Goal: Transaction & Acquisition: Purchase product/service

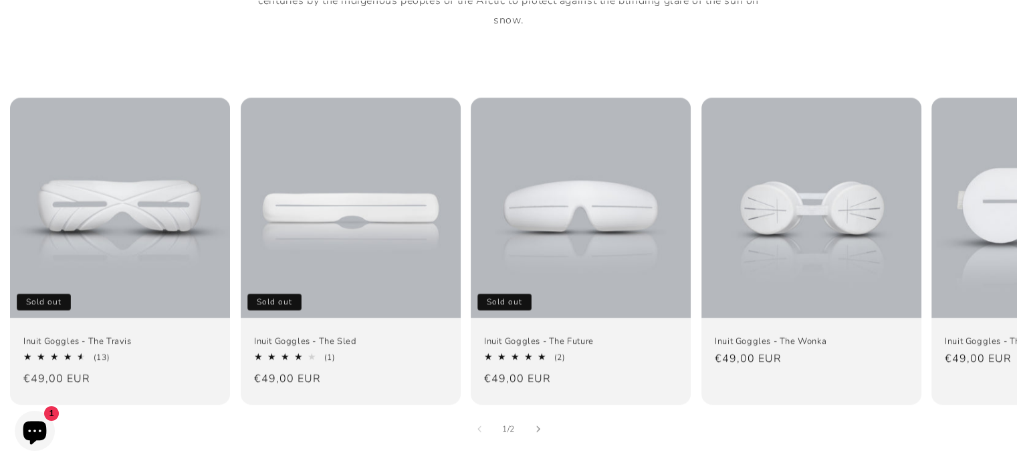
scroll to position [870, 0]
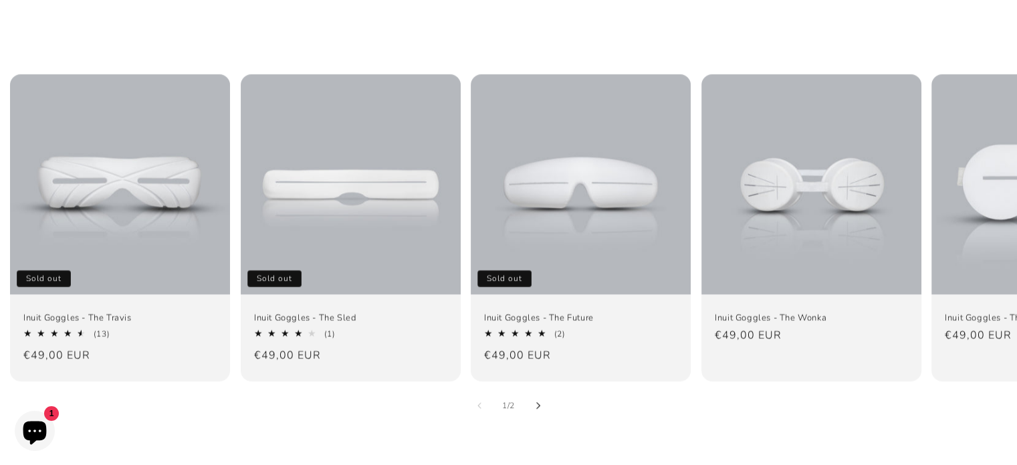
click at [538, 402] on icon "Slide right" at bounding box center [538, 405] width 5 height 7
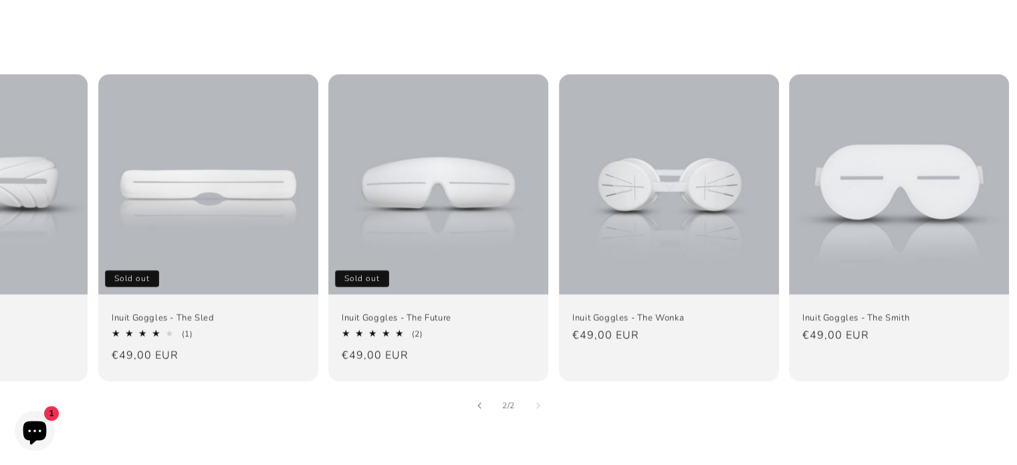
scroll to position [0, 144]
click at [483, 391] on button "Slide left" at bounding box center [479, 405] width 29 height 29
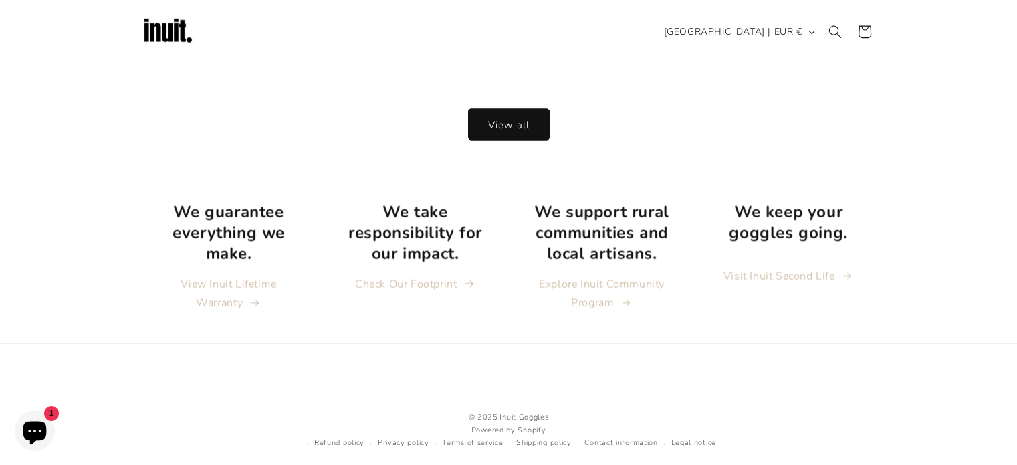
scroll to position [0, 0]
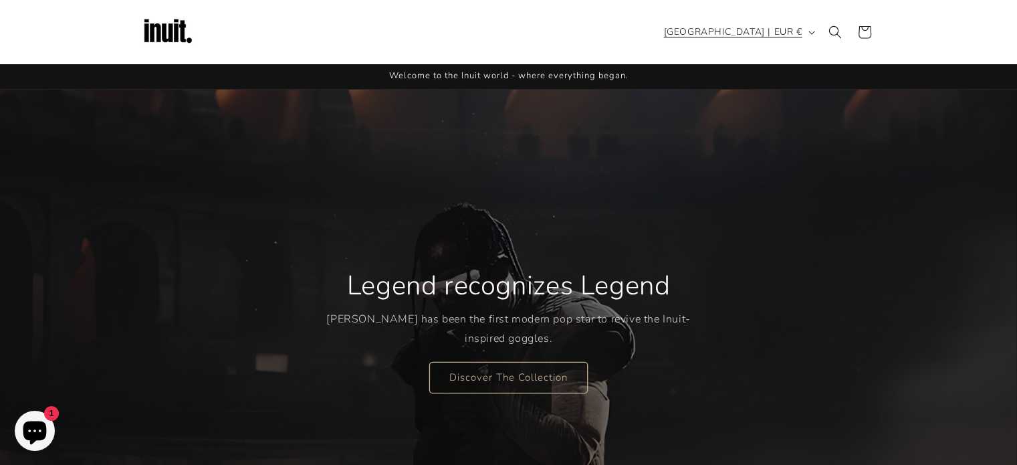
click at [747, 31] on span "[GEOGRAPHIC_DATA] | EUR €" at bounding box center [733, 32] width 138 height 14
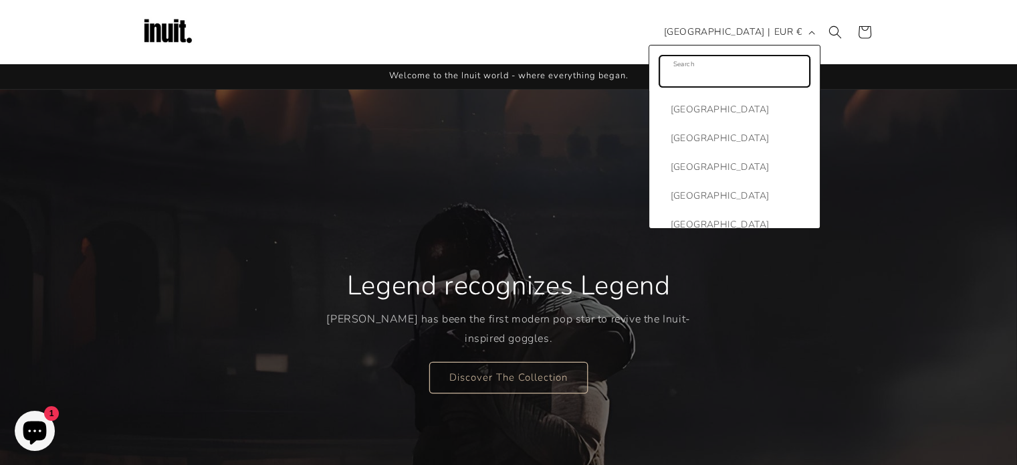
click at [711, 73] on input "Search" at bounding box center [734, 71] width 149 height 30
type input "uni"
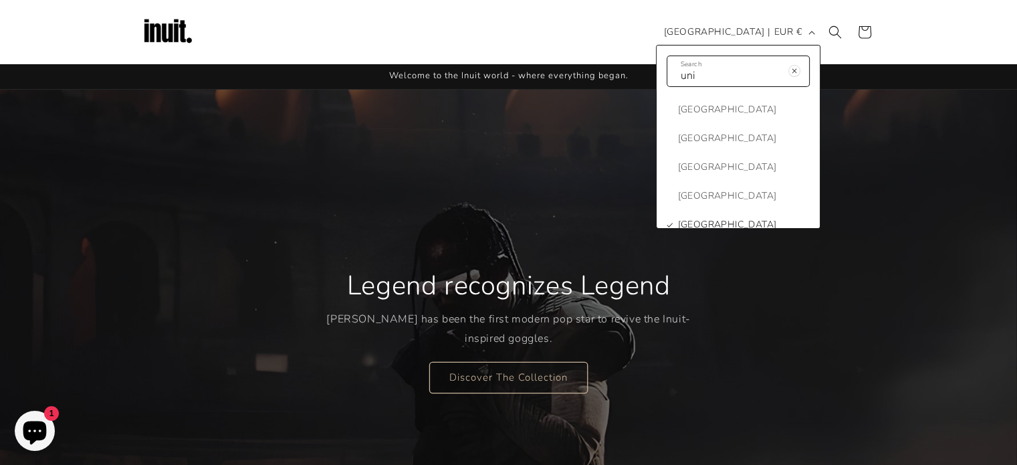
click at [736, 221] on span "[GEOGRAPHIC_DATA]" at bounding box center [727, 224] width 99 height 17
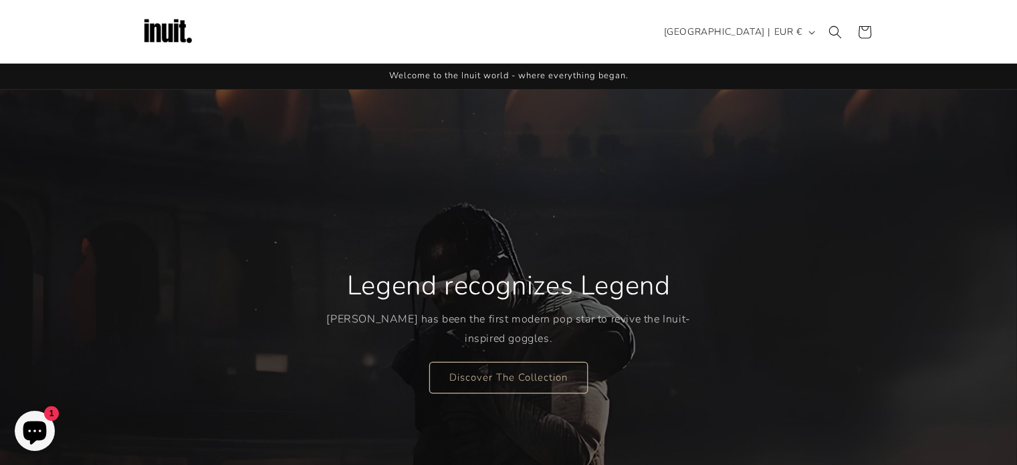
click at [912, 165] on div "Legend recognizes Legend [PERSON_NAME] has been the first modern pop star to re…" at bounding box center [508, 331] width 1017 height 482
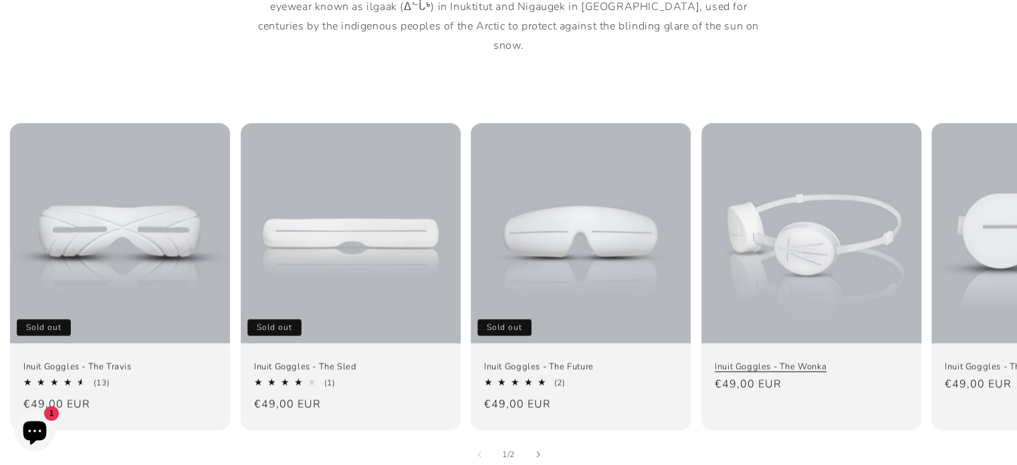
scroll to position [803, 0]
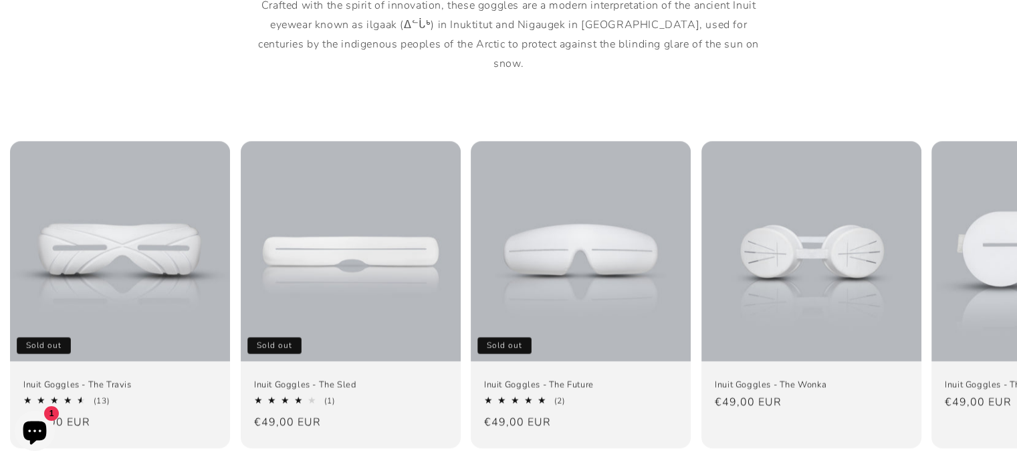
click at [538, 464] on icon "Slide right" at bounding box center [538, 472] width 5 height 7
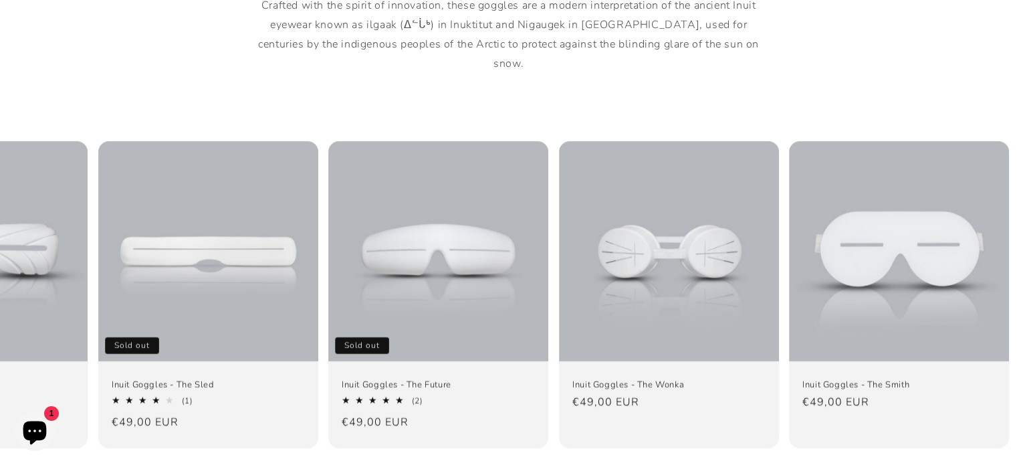
scroll to position [0, 144]
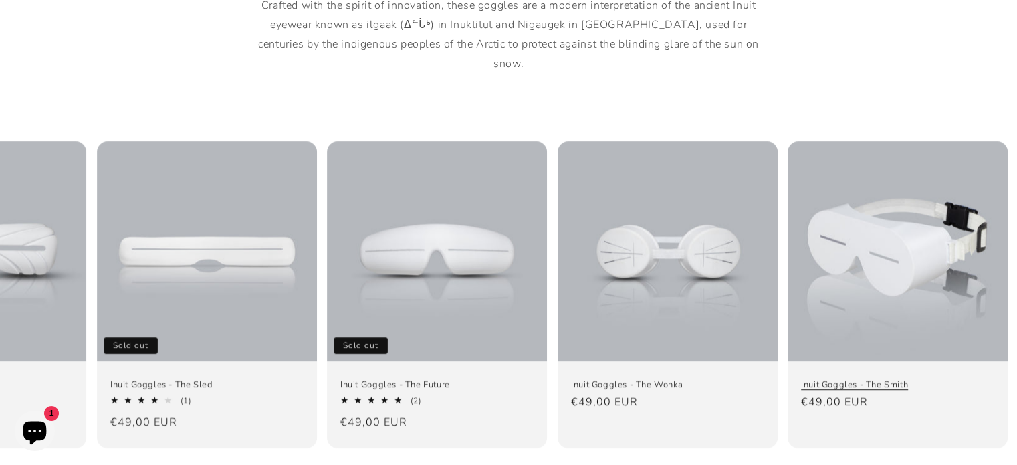
click at [913, 379] on link "Inuit Goggles - The Smith" at bounding box center [897, 384] width 193 height 11
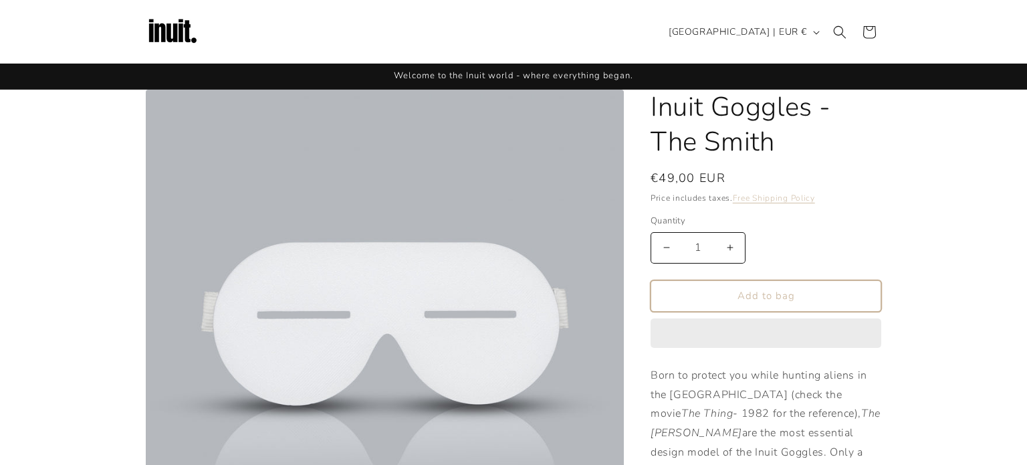
click at [775, 280] on button "Add to bag" at bounding box center [766, 295] width 231 height 31
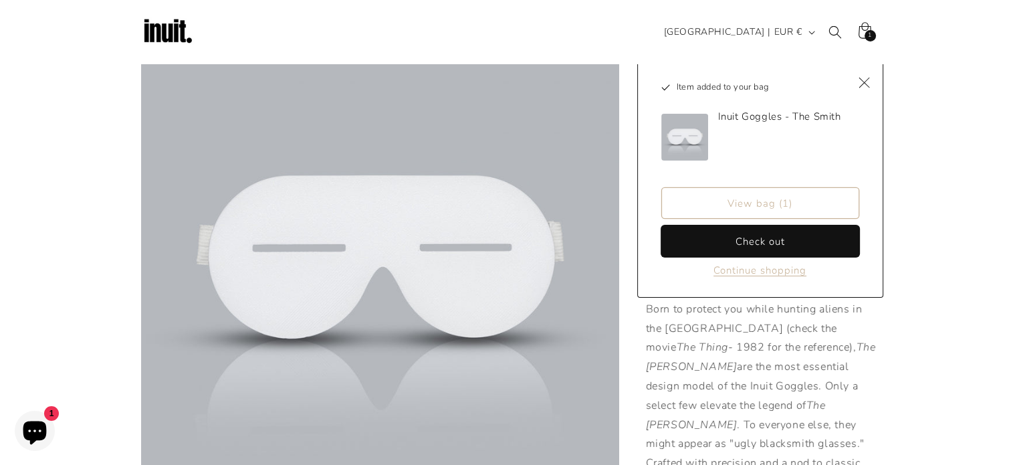
scroll to position [67, 0]
click at [756, 238] on button "Check out" at bounding box center [761, 240] width 198 height 31
